Goal: Navigation & Orientation: Find specific page/section

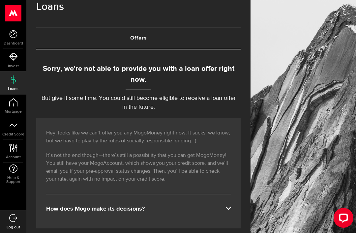
scroll to position [15, 0]
click at [15, 32] on icon at bounding box center [13, 34] width 8 height 8
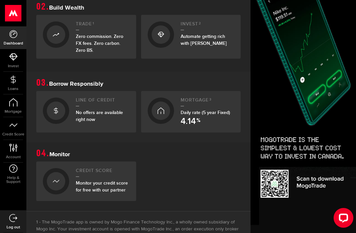
scroll to position [224, 3]
click at [69, 177] on link "Credit Score Monitor your credit score for free with our partner" at bounding box center [86, 181] width 100 height 40
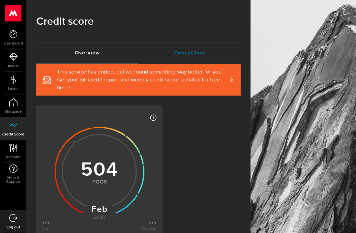
click at [199, 49] on link "MoneyClass (requires attention)" at bounding box center [189, 53] width 102 height 21
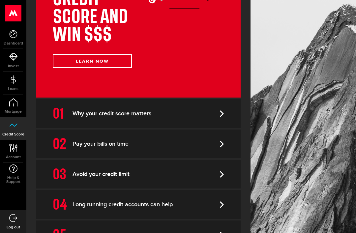
scroll to position [166, 0]
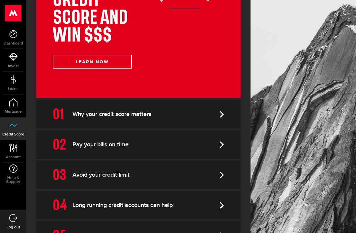
click at [16, 101] on use at bounding box center [13, 102] width 8 height 8
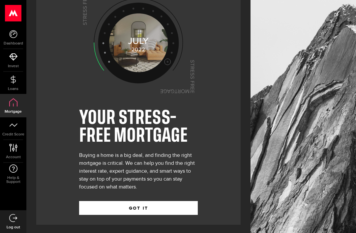
scroll to position [20, 0]
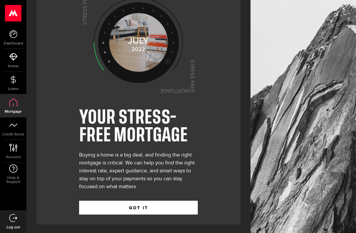
click at [18, 76] on link "Loans" at bounding box center [13, 83] width 26 height 22
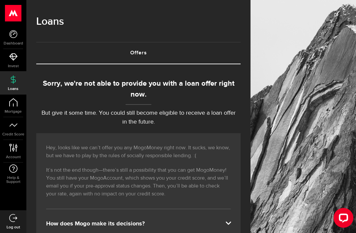
click at [17, 34] on use at bounding box center [13, 34] width 8 height 8
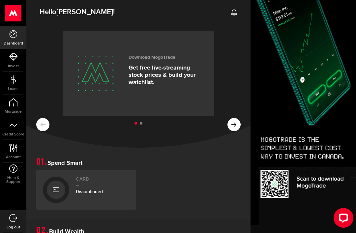
click at [19, 13] on use at bounding box center [13, 13] width 16 height 16
click at [71, 11] on span "[PERSON_NAME]" at bounding box center [84, 12] width 57 height 9
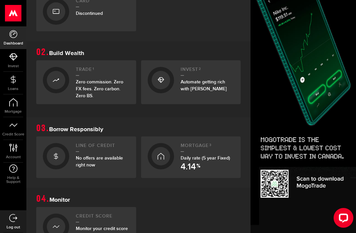
scroll to position [179, 0]
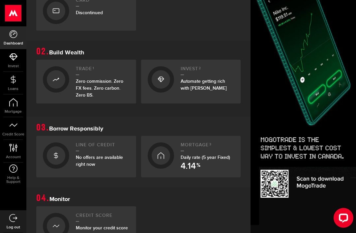
click at [18, 11] on use at bounding box center [13, 13] width 16 height 16
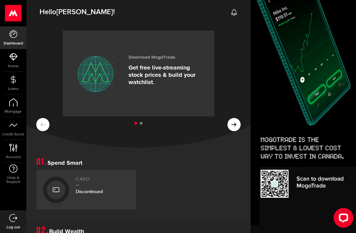
scroll to position [0, 10]
click at [231, 122] on icon at bounding box center [233, 124] width 5 height 5
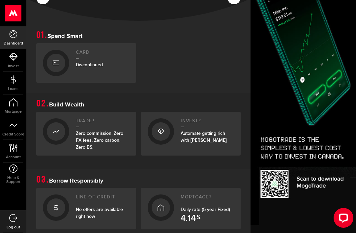
scroll to position [125, 0]
